Goal: Transaction & Acquisition: Book appointment/travel/reservation

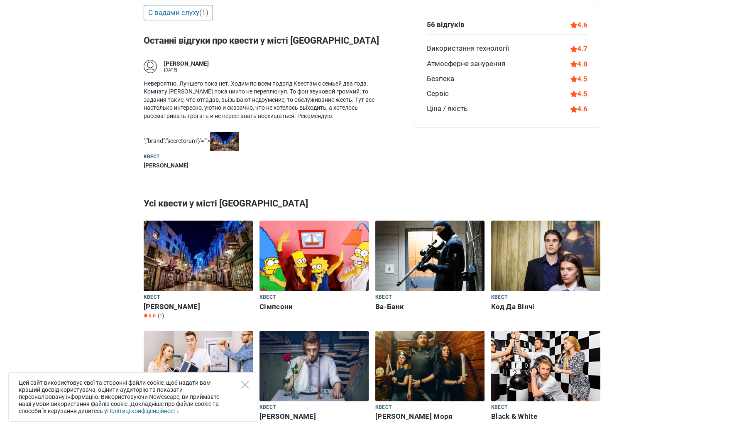
scroll to position [501, 0]
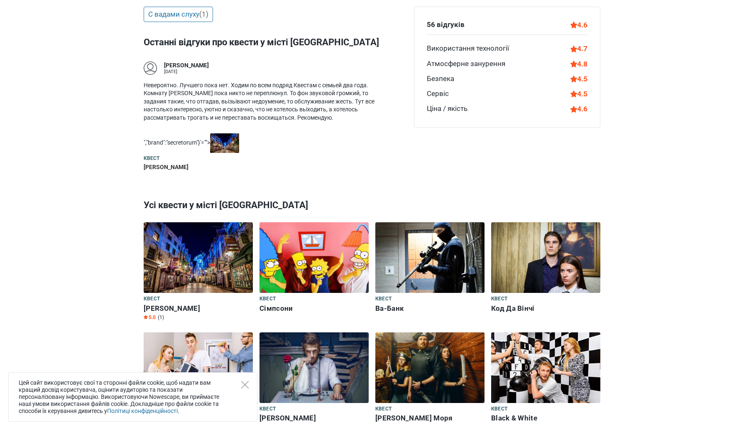
click at [197, 249] on img at bounding box center [198, 257] width 109 height 71
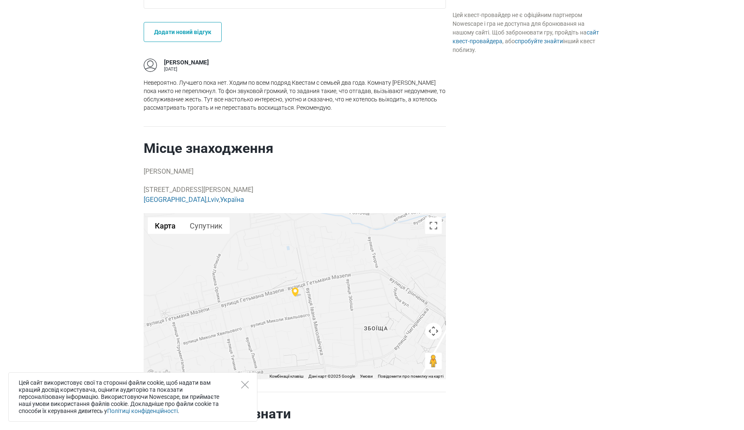
scroll to position [728, 0]
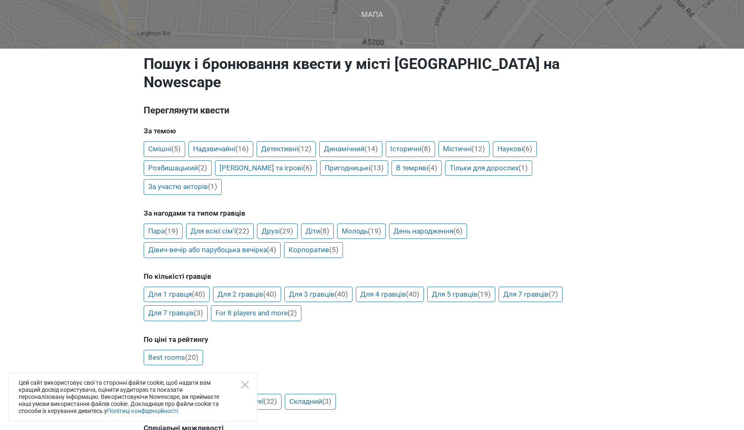
scroll to position [72, 0]
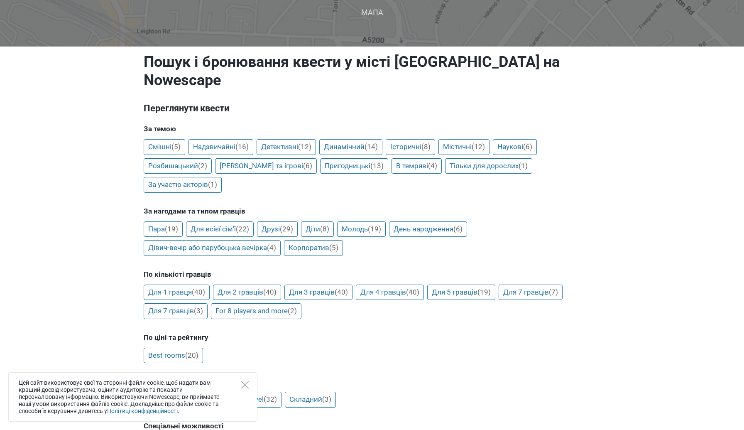
click at [239, 388] on div "Цей сайт використовує свої та сторонні файли cookie, щоб надати вам кращий досв…" at bounding box center [132, 396] width 249 height 49
click at [242, 389] on div "Цей сайт використовує свої та сторонні файли cookie, щоб надати вам кращий досв…" at bounding box center [132, 396] width 249 height 49
click at [245, 382] on icon "Close" at bounding box center [244, 384] width 7 height 7
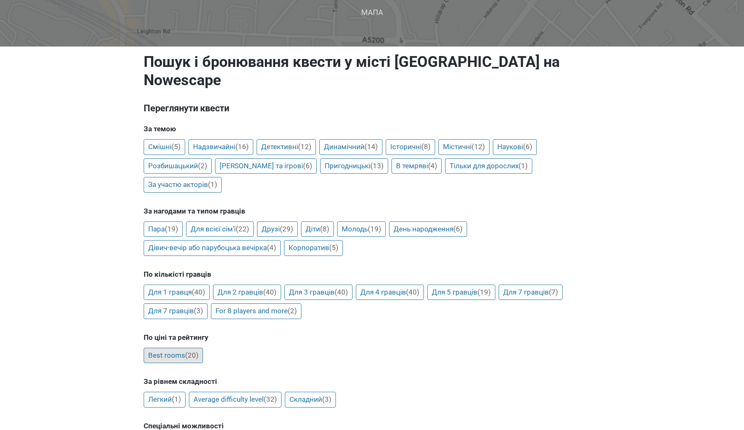
click at [194, 347] on link "Best rooms (20)" at bounding box center [173, 355] width 59 height 16
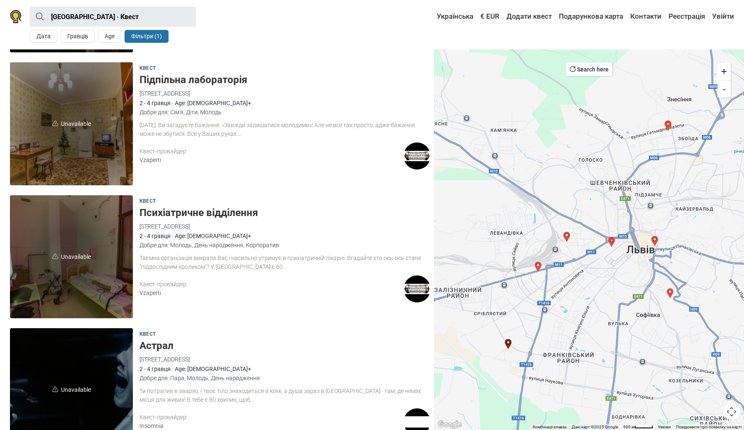
scroll to position [947, 0]
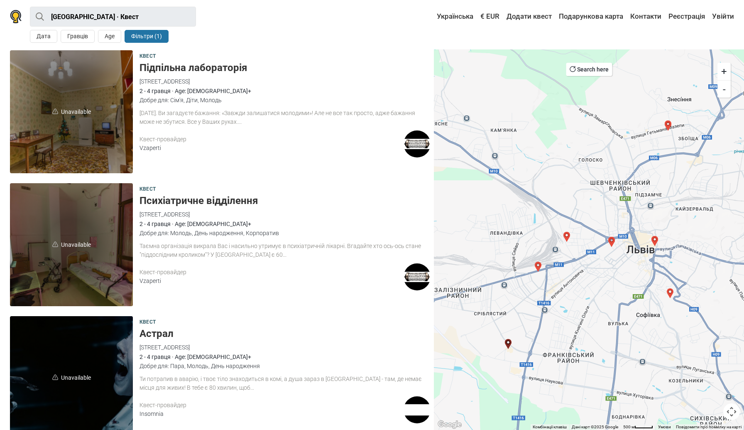
click at [154, 260] on div "Квест Психіатричне відділення вулиця Щирецька, 36, Львів, Львівська область, Ук…" at bounding box center [284, 244] width 291 height 123
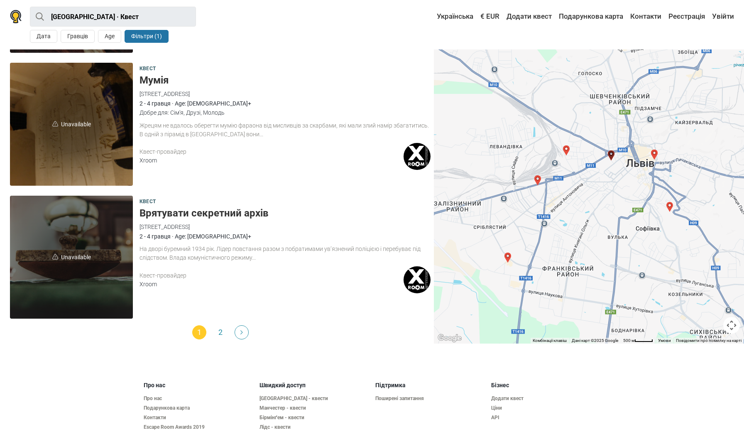
scroll to position [2396, 0]
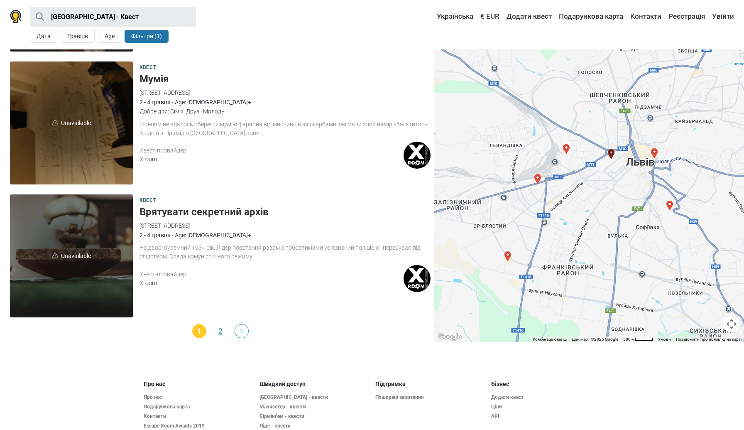
click at [222, 334] on link "2" at bounding box center [220, 331] width 14 height 14
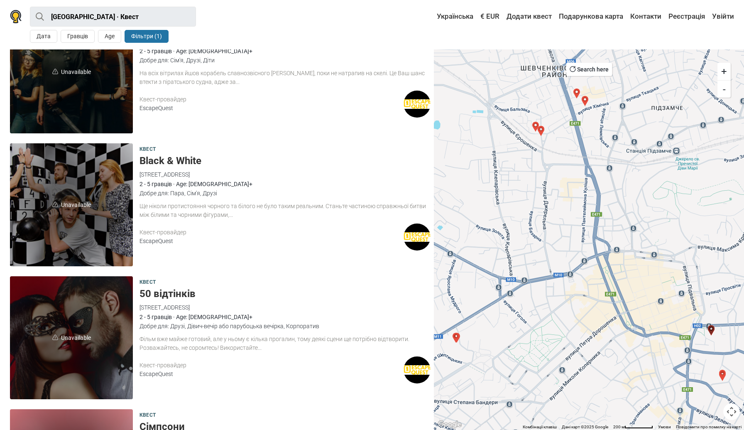
scroll to position [856, 0]
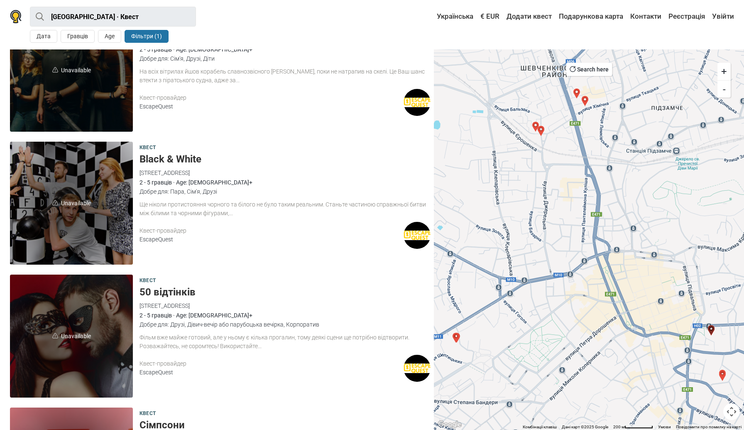
click at [212, 340] on div "Фільм вже майже готовий, але у ньому є кілька прогалин, тому деякі сцени ще пот…" at bounding box center [284, 341] width 291 height 17
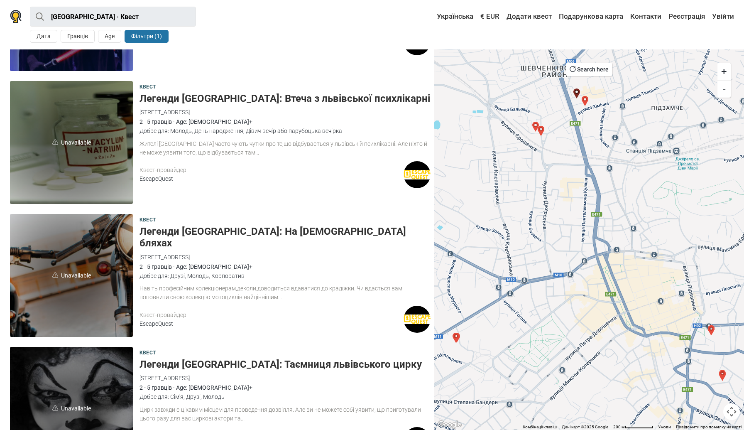
scroll to position [1640, 0]
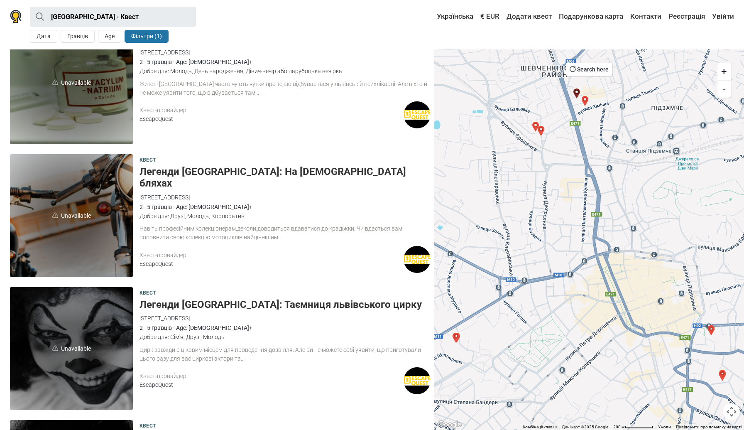
scroll to position [2330, 0]
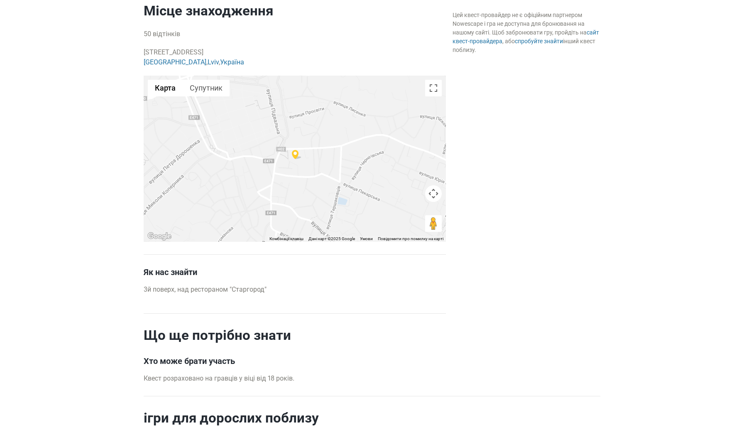
scroll to position [621, 0]
